Goal: Task Accomplishment & Management: Complete application form

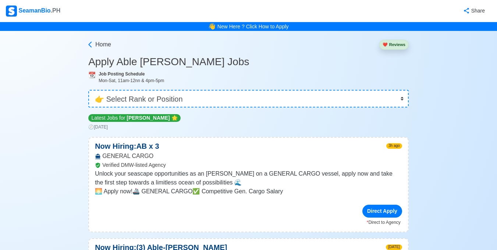
select select "[PERSON_NAME]"
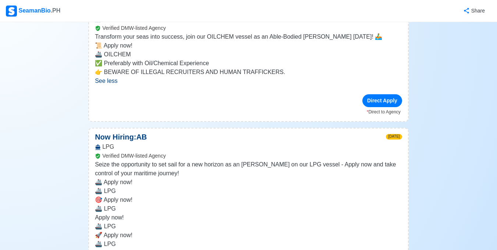
scroll to position [257, 0]
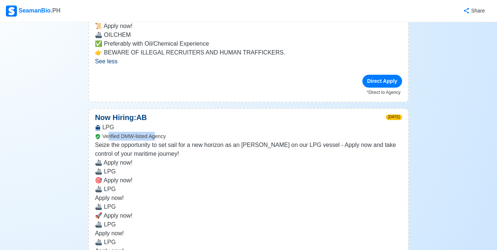
drag, startPoint x: 114, startPoint y: 136, endPoint x: 166, endPoint y: 141, distance: 52.1
click at [161, 140] on div "LPG Verified DMW-listed Agency" at bounding box center [248, 132] width 319 height 18
click at [223, 139] on div "LPG Verified DMW-listed Agency" at bounding box center [248, 132] width 319 height 18
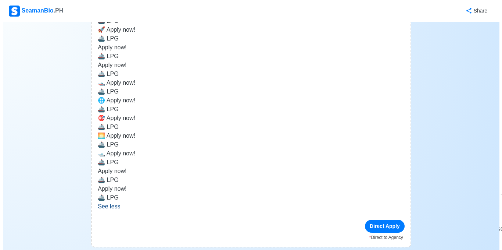
scroll to position [478, 0]
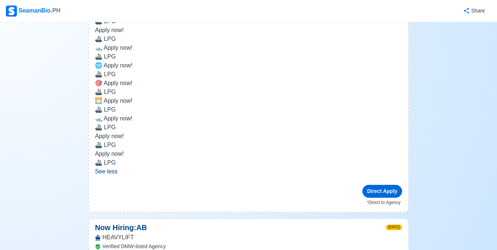
click at [390, 191] on div "Direct Apply" at bounding box center [382, 191] width 40 height 13
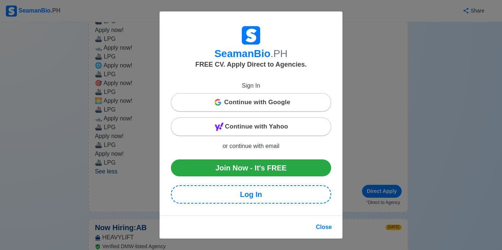
click at [246, 105] on span "Continue with Google" at bounding box center [257, 102] width 66 height 15
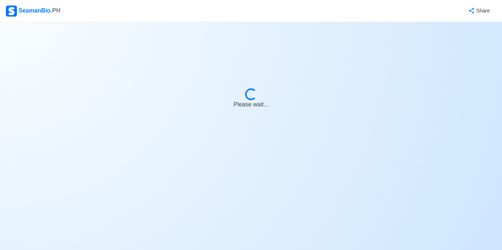
select select "[PERSON_NAME]"
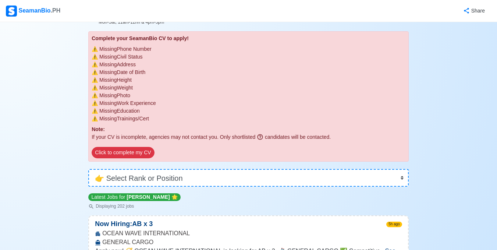
scroll to position [74, 0]
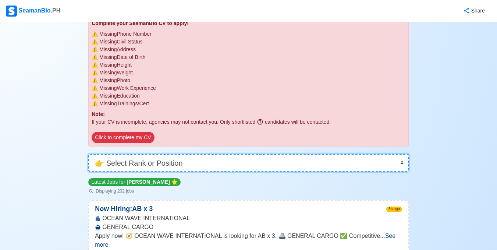
click at [160, 159] on select "👉 Select Rank or Position Master Chief Officer 2nd Officer 3rd Officer Junior O…" at bounding box center [248, 163] width 320 height 18
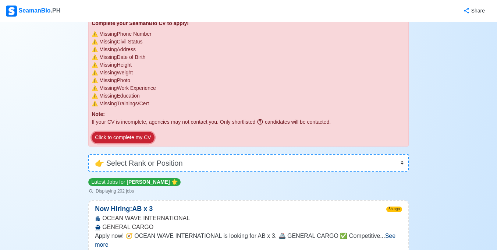
click at [132, 137] on button "Click to complete my CV" at bounding box center [123, 137] width 62 height 11
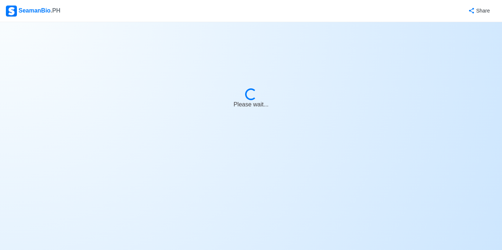
select select "Visible for Hiring"
select select "PH"
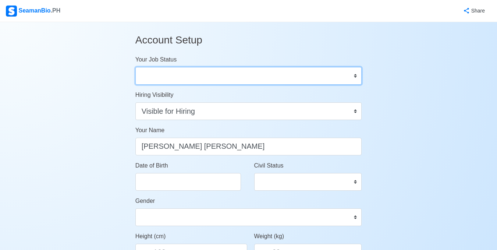
click at [188, 80] on select "Onboard Actively Looking for Job Not Looking for Job" at bounding box center [248, 76] width 226 height 18
select select "Actively Looking for Job"
click at [135, 67] on select "Onboard Actively Looking for Job Not Looking for Job" at bounding box center [248, 76] width 226 height 18
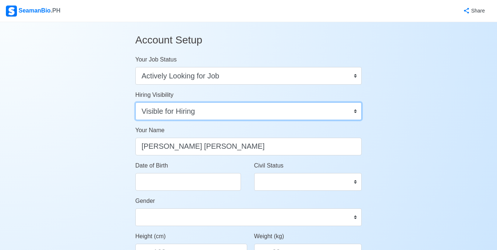
click at [209, 107] on select "Visible for Hiring Not Visible for Hiring" at bounding box center [248, 111] width 226 height 18
click at [135, 102] on select "Visible for Hiring Not Visible for Hiring" at bounding box center [248, 111] width 226 height 18
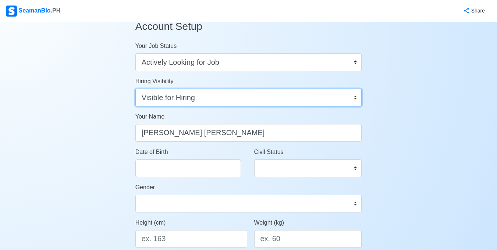
scroll to position [37, 0]
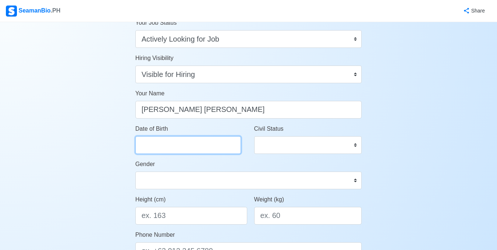
click at [204, 136] on input "Date of Birth" at bounding box center [187, 145] width 105 height 18
select select "****"
select select "*********"
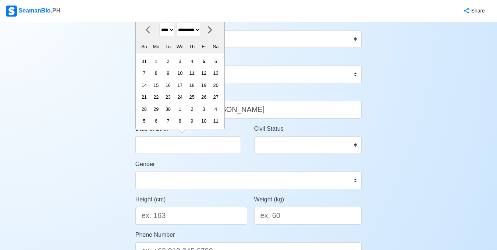
click at [175, 31] on select "**** **** **** **** **** **** **** **** **** **** **** **** **** **** **** ****…" at bounding box center [166, 30] width 15 height 14
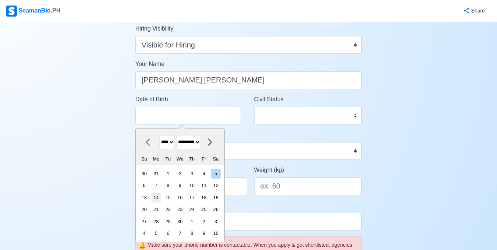
scroll to position [74, 0]
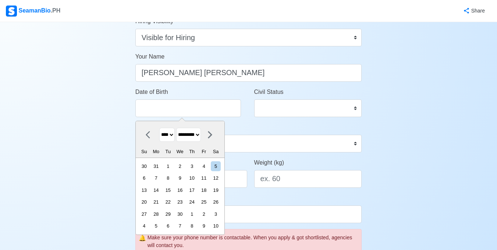
click at [172, 137] on select "**** **** **** **** **** **** **** **** **** **** **** **** **** **** **** ****…" at bounding box center [166, 135] width 15 height 14
select select "****"
click at [159, 128] on select "**** **** **** **** **** **** **** **** **** **** **** **** **** **** **** ****…" at bounding box center [166, 135] width 15 height 14
click at [201, 134] on select "******* ******** ***** ***** *** **** **** ****** ********* ******* ******** **…" at bounding box center [188, 135] width 25 height 14
select select "*****"
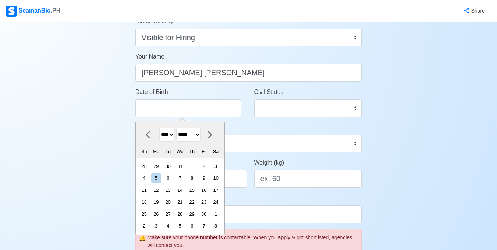
click at [179, 128] on select "******* ******** ***** ***** *** **** **** ****** ********* ******* ******** **…" at bounding box center [188, 135] width 25 height 14
click at [161, 204] on div "21" at bounding box center [156, 202] width 10 height 10
type input "[DATE]"
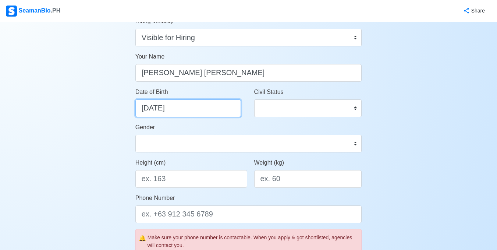
select select "****"
select select "*****"
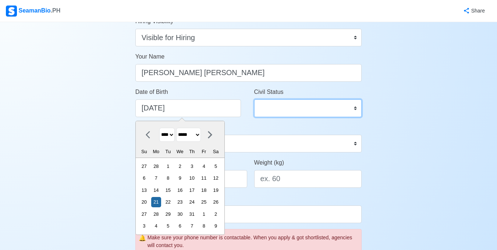
click at [322, 104] on select "Single Married Widowed Separated" at bounding box center [308, 108] width 108 height 18
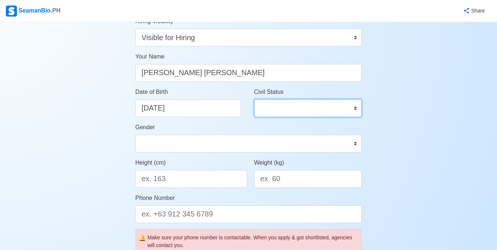
select select "Single"
click at [254, 99] on select "Single Married Widowed Separated" at bounding box center [308, 108] width 108 height 18
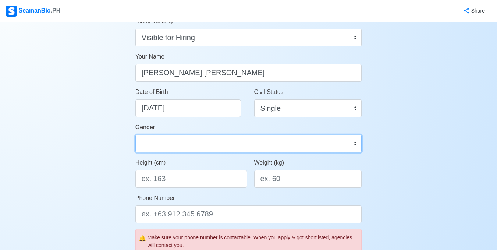
drag, startPoint x: 184, startPoint y: 144, endPoint x: 205, endPoint y: 140, distance: 21.8
click at [184, 144] on select "[DEMOGRAPHIC_DATA] [DEMOGRAPHIC_DATA]" at bounding box center [248, 144] width 226 height 18
select select "[DEMOGRAPHIC_DATA]"
click at [135, 135] on select "[DEMOGRAPHIC_DATA] [DEMOGRAPHIC_DATA]" at bounding box center [248, 144] width 226 height 18
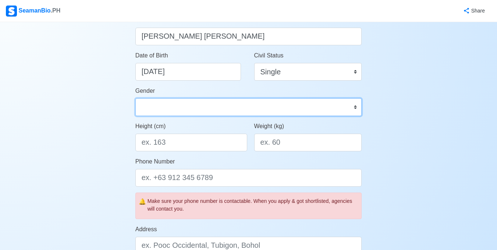
scroll to position [110, 0]
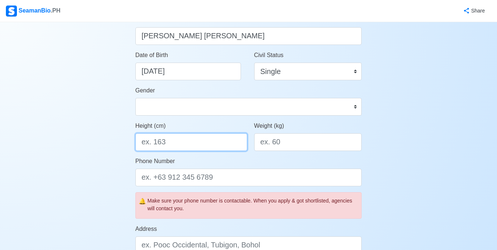
click at [201, 144] on input "Height (cm)" at bounding box center [191, 142] width 112 height 18
type input "167"
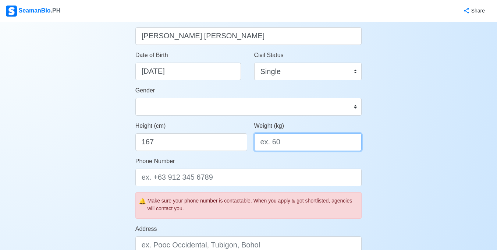
click at [281, 149] on input "Weight (kg)" at bounding box center [308, 142] width 108 height 18
drag, startPoint x: 279, startPoint y: 147, endPoint x: 116, endPoint y: 159, distance: 162.9
click at [126, 159] on div "Account Setup Your Job Status Onboard Actively Looking for Job Not Looking for …" at bounding box center [248, 234] width 248 height 644
type input "75"
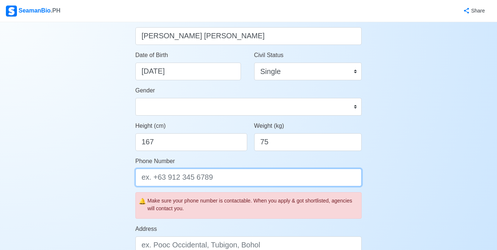
click at [233, 179] on input "Phone Number" at bounding box center [248, 177] width 226 height 18
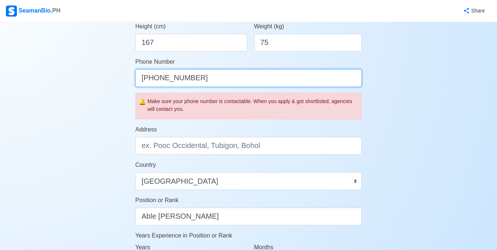
scroll to position [221, 0]
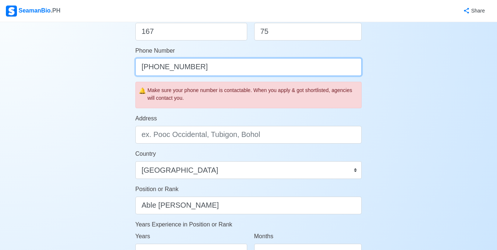
type input "[PHONE_NUMBER]"
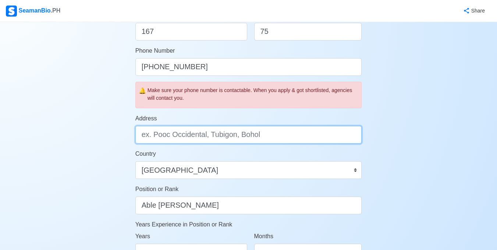
click at [247, 137] on input "Address" at bounding box center [248, 135] width 226 height 18
type input "B"
type input "Blk [STREET_ADDRESS]"
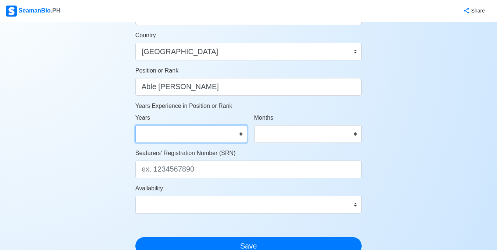
scroll to position [342, 0]
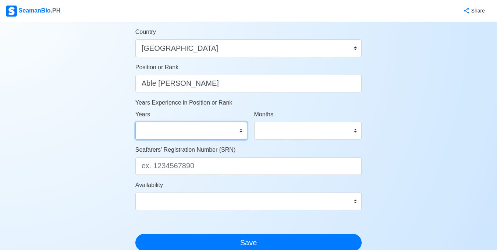
click at [198, 136] on select "0 1 2 3 4 5 6 7 8 9 10 11 12 13 14 15 16 17 18 19 20 21 22 23 24 25 26 27 28 29…" at bounding box center [191, 131] width 112 height 18
drag, startPoint x: 434, startPoint y: 163, endPoint x: 423, endPoint y: 157, distance: 13.3
click at [434, 163] on div "Account Setup Your Job Status Onboard Actively Looking for Job Not Looking for …" at bounding box center [248, 2] width 497 height 644
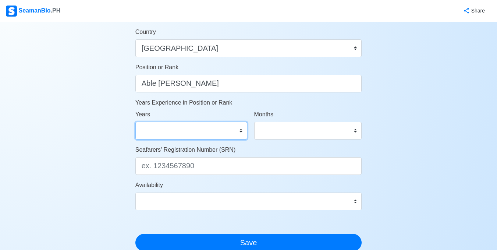
click at [207, 126] on select "0 1 2 3 4 5 6 7 8 9 10 11 12 13 14 15 16 17 18 19 20 21 22 23 24 25 26 27 28 29…" at bounding box center [191, 131] width 112 height 18
select select "2"
click at [135, 122] on select "0 1 2 3 4 5 6 7 8 9 10 11 12 13 14 15 16 17 18 19 20 21 22 23 24 25 26 27 28 29…" at bounding box center [191, 131] width 112 height 18
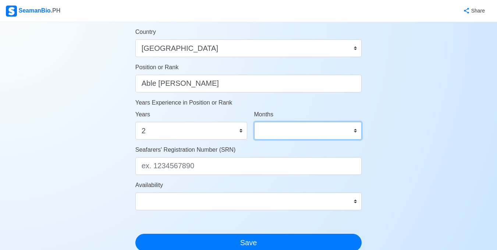
click at [292, 132] on select "0 1 2 3 4 5 6 7 8 9 10 11" at bounding box center [308, 131] width 108 height 18
select select "6"
click at [254, 122] on select "0 1 2 3 4 5 6 7 8 9 10 11" at bounding box center [308, 131] width 108 height 18
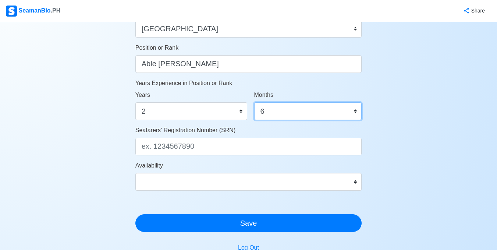
scroll to position [379, 0]
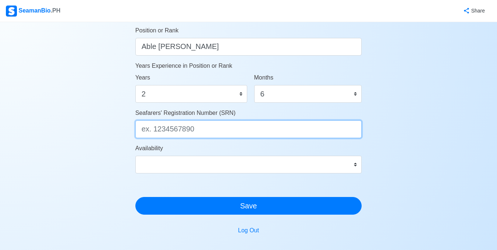
click at [218, 125] on input "Seafarers' Registration Number (SRN)" at bounding box center [248, 129] width 226 height 18
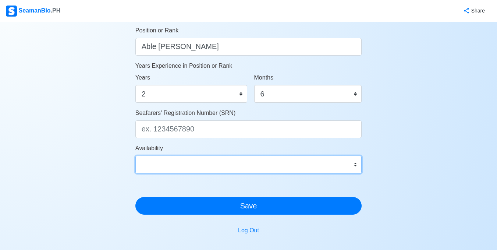
click at [274, 167] on select "Immediate [DATE] [DATE] [DATE] [DATE] [DATE] [DATE] [DATE] [DATE] [DATE]" at bounding box center [248, 164] width 226 height 18
select select "4102416000000"
click at [135, 155] on select "Immediate [DATE] [DATE] [DATE] [DATE] [DATE] [DATE] [DATE] [DATE] [DATE]" at bounding box center [248, 164] width 226 height 18
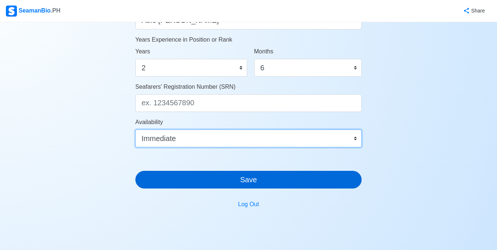
scroll to position [434, 0]
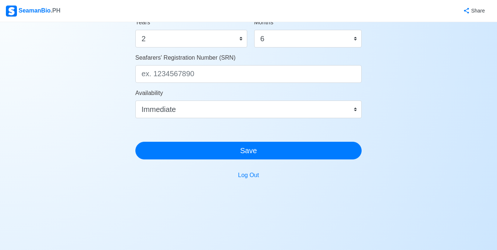
click at [243, 62] on div "Seafarers' Registration Number (SRN)" at bounding box center [248, 67] width 226 height 29
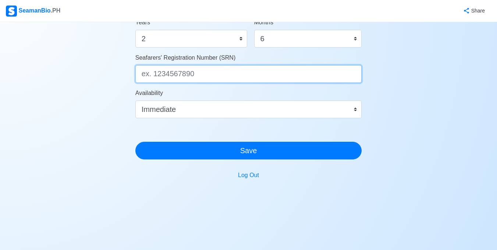
click at [245, 67] on input "Seafarers' Registration Number (SRN)" at bounding box center [248, 74] width 226 height 18
type input "n"
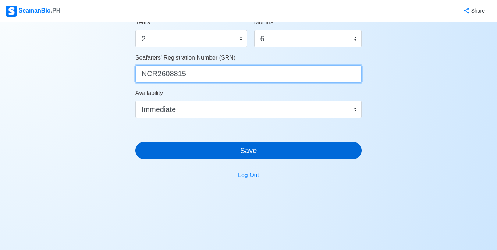
type input "NCR2608815"
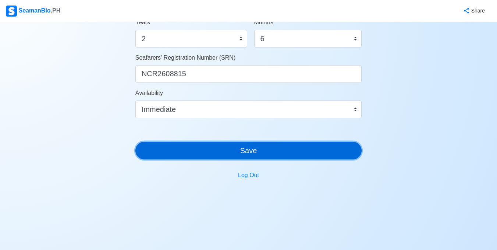
click at [271, 147] on button "Save" at bounding box center [248, 151] width 226 height 18
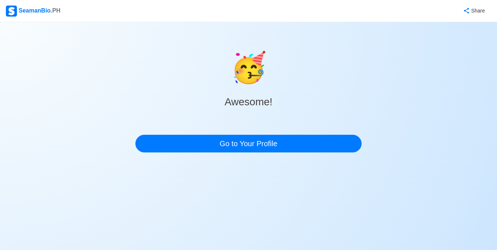
scroll to position [0, 0]
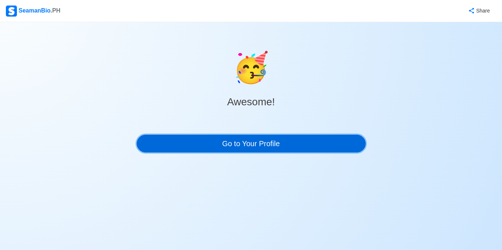
click at [290, 146] on link "Go to Your Profile" at bounding box center [251, 144] width 229 height 18
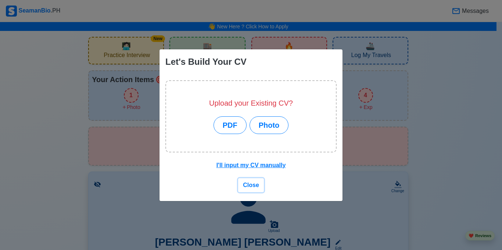
click at [250, 182] on span "Close" at bounding box center [251, 185] width 16 height 6
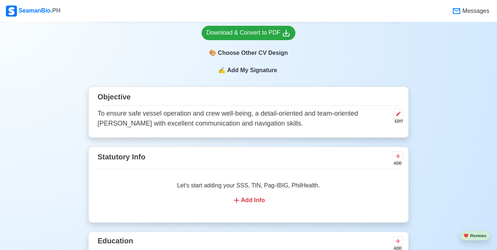
scroll to position [368, 0]
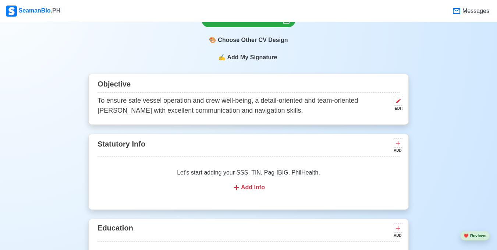
click at [155, 107] on p "To ensure safe vessel operation and crew well-being, a detail-oriented and team…" at bounding box center [243, 106] width 293 height 20
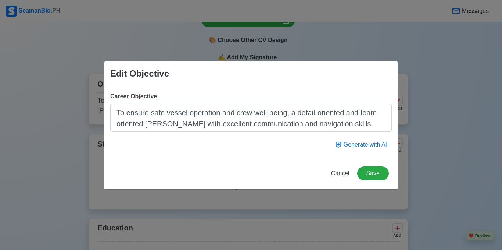
click at [477, 104] on div "Edit Objective Career Objective To ensure safe vessel operation and crew well-b…" at bounding box center [251, 125] width 502 height 250
click at [343, 172] on span "Cancel" at bounding box center [340, 173] width 18 height 6
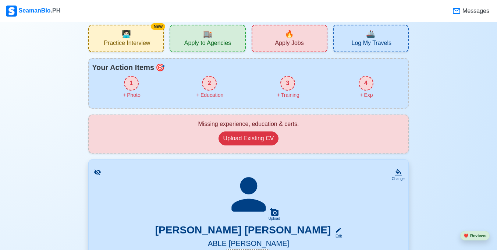
scroll to position [0, 0]
